Goal: Task Accomplishment & Management: Manage account settings

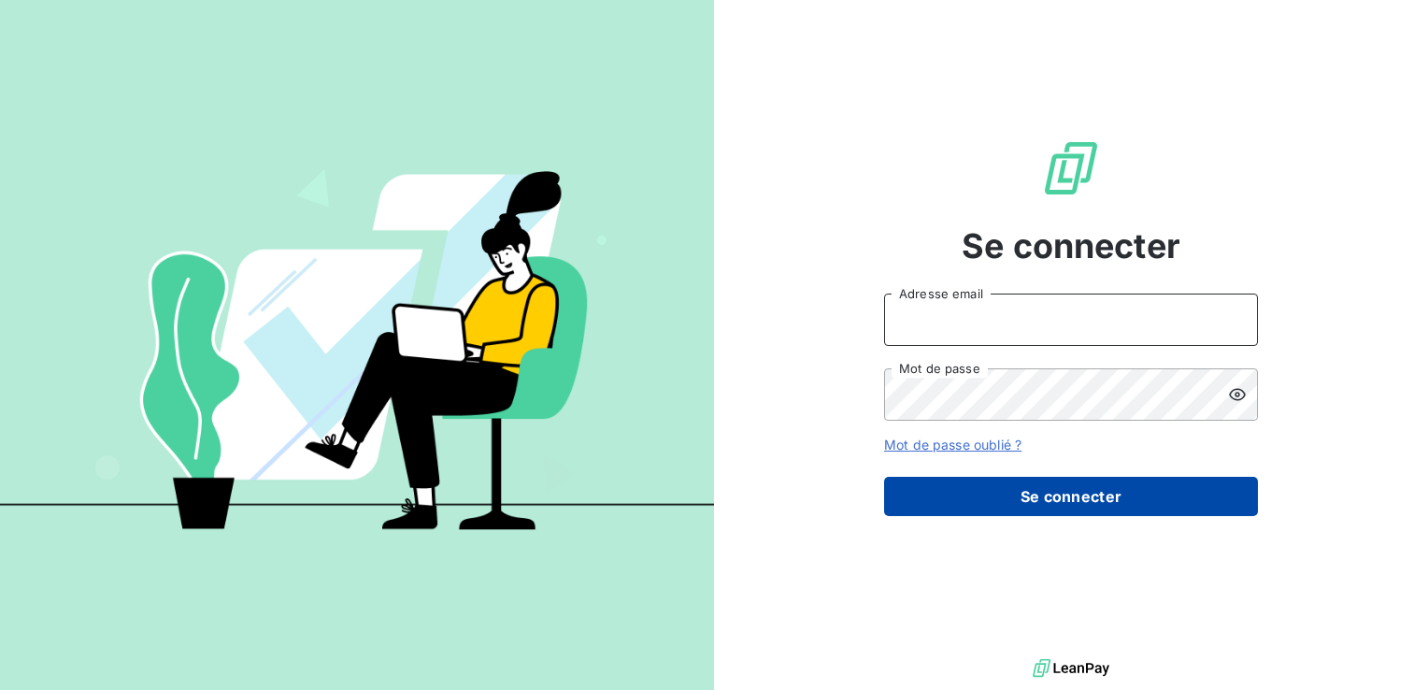
type input "[EMAIL_ADDRESS][DOMAIN_NAME]"
click at [981, 483] on button "Se connecter" at bounding box center [1071, 496] width 374 height 39
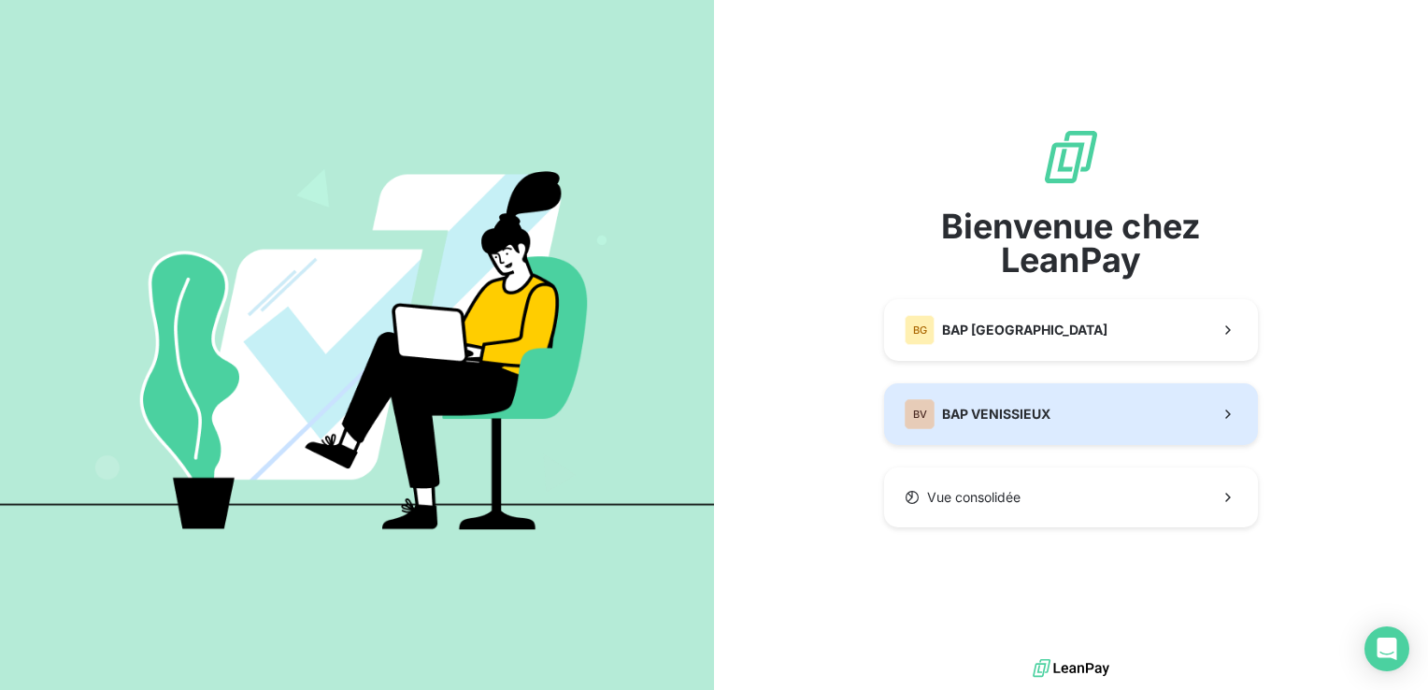
click at [931, 415] on div "BV" at bounding box center [920, 414] width 30 height 30
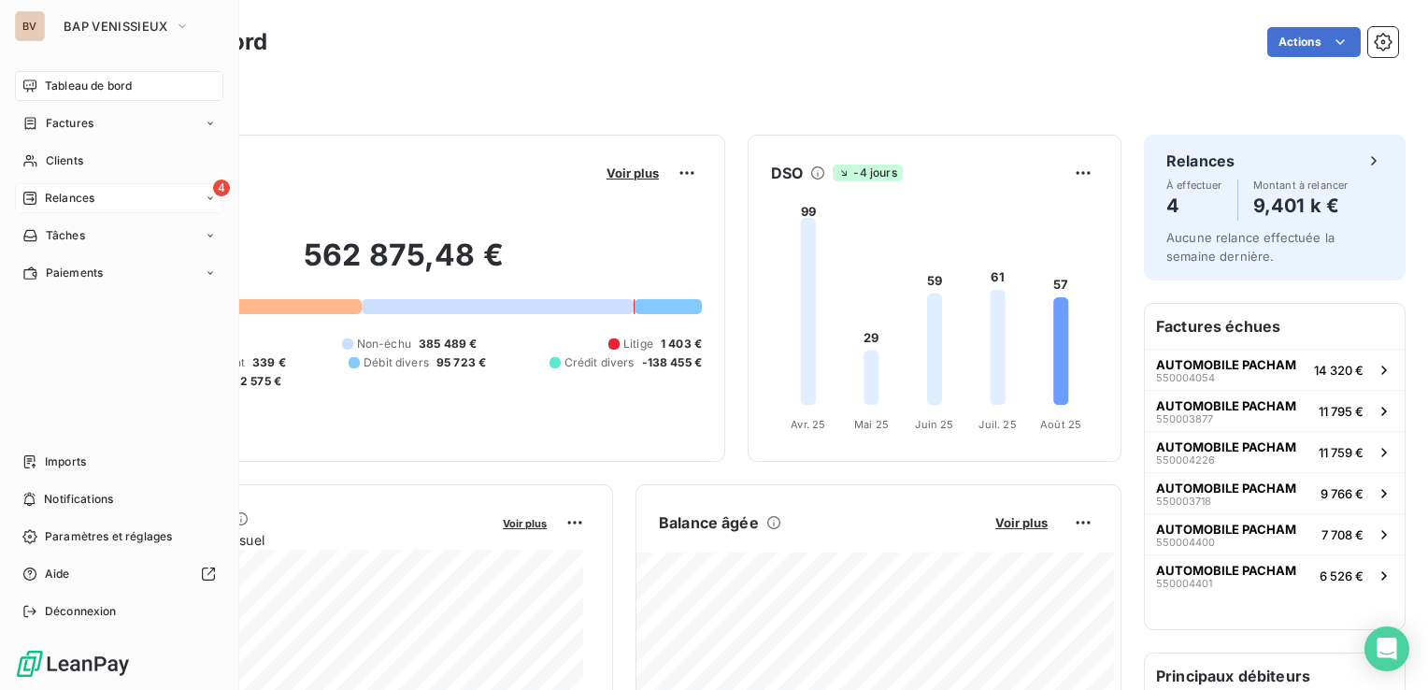
click at [38, 201] on div "Relances" at bounding box center [58, 198] width 72 height 17
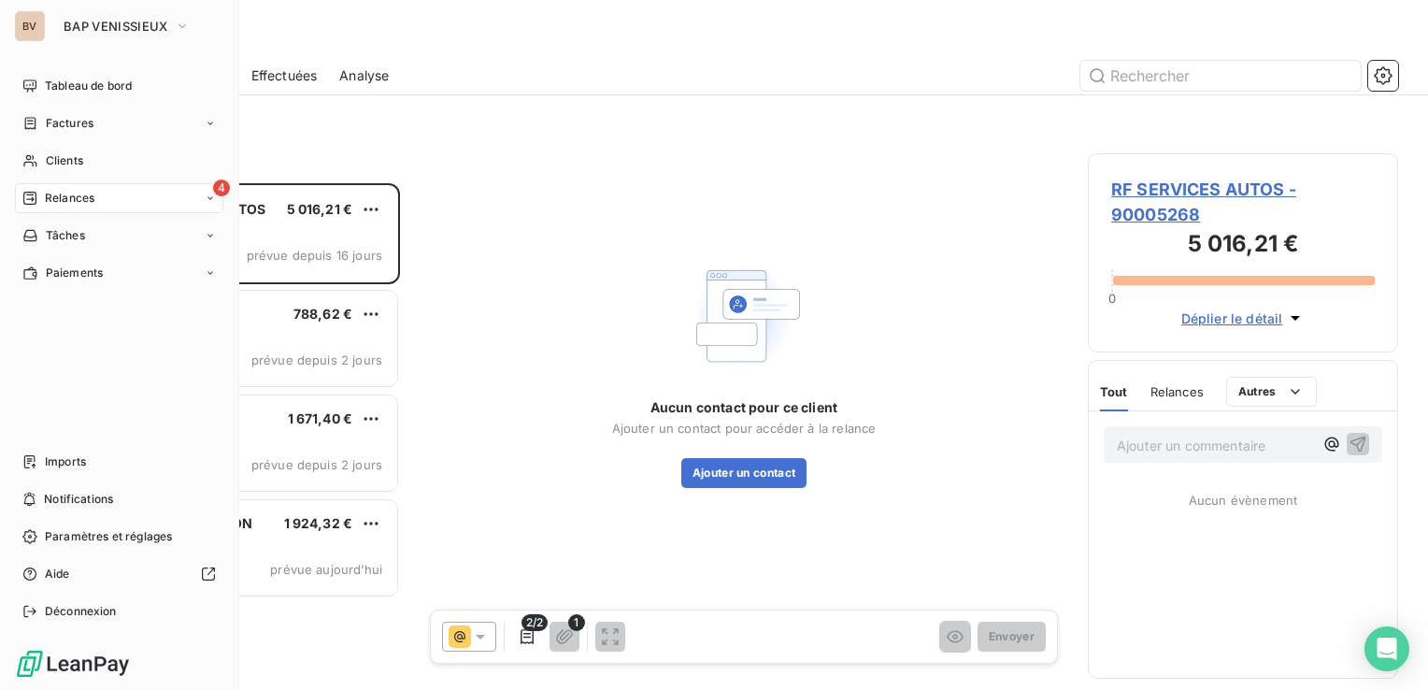
scroll to position [493, 295]
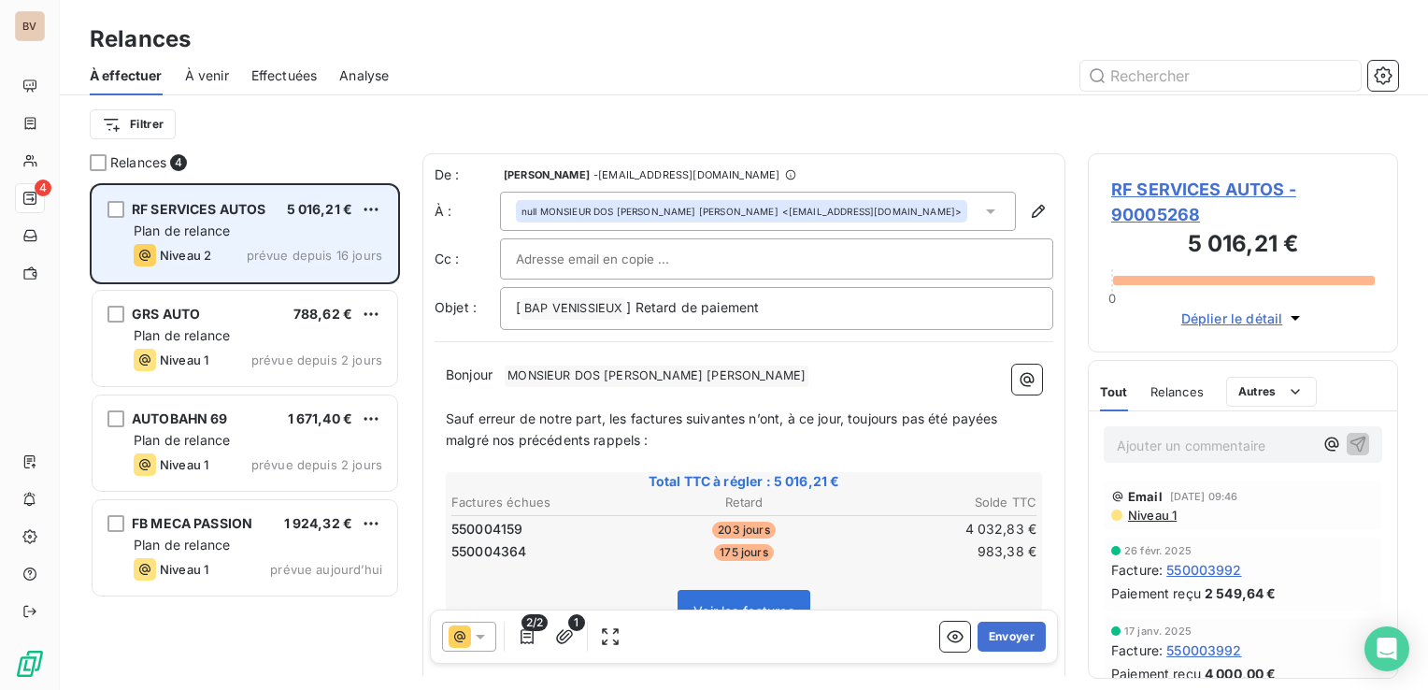
click at [305, 246] on div "Niveau 2 prévue depuis 16 jours" at bounding box center [258, 255] width 249 height 22
click at [288, 245] on div "Niveau 2 prévue depuis 16 jours" at bounding box center [258, 255] width 249 height 22
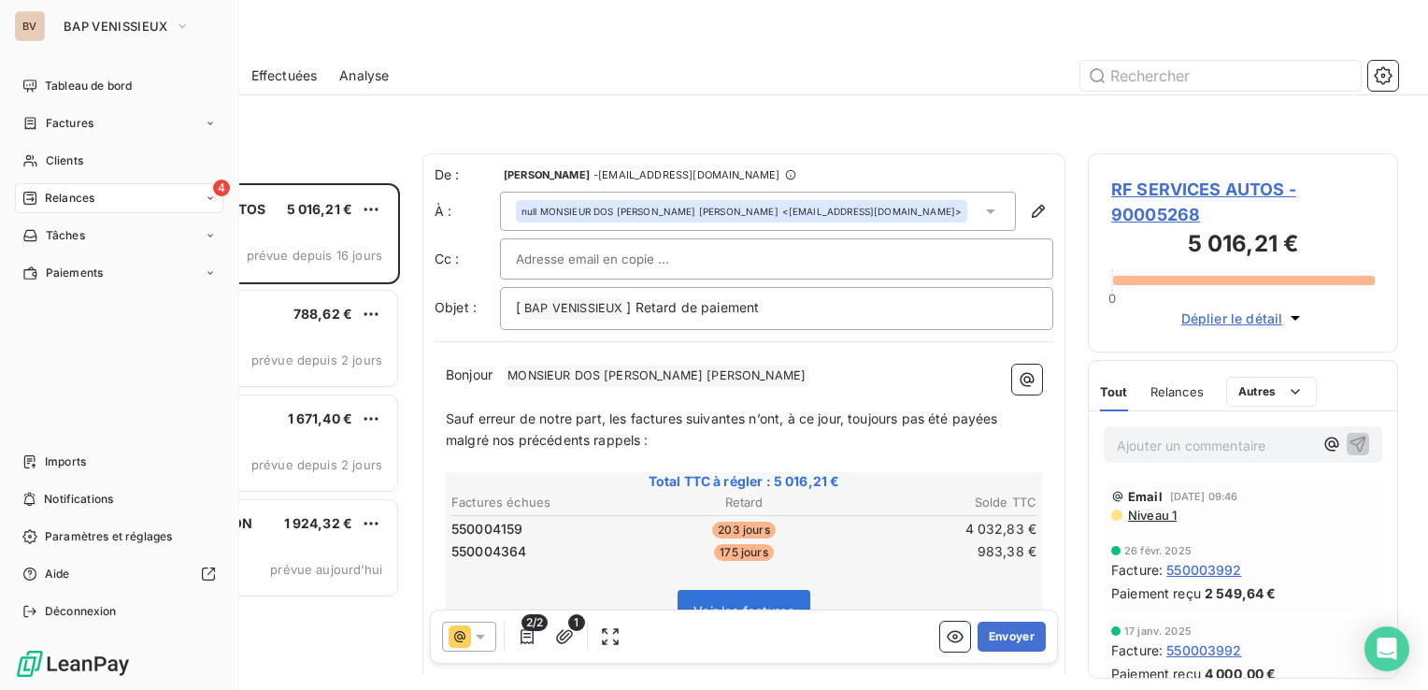
click at [45, 24] on div "BV BAP VENISSIEUX" at bounding box center [119, 26] width 208 height 30
click at [41, 466] on div "Imports" at bounding box center [119, 462] width 208 height 30
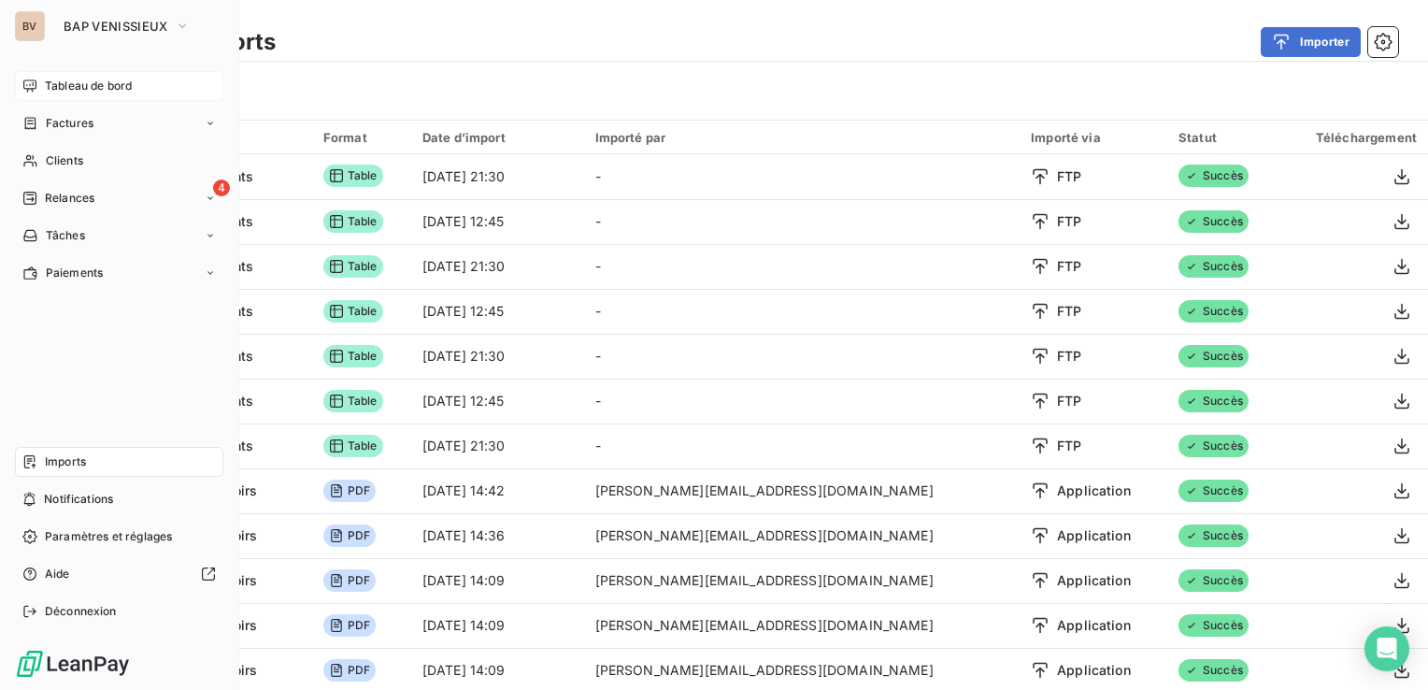
click at [45, 79] on span "Tableau de bord" at bounding box center [88, 86] width 87 height 17
